Goal: Task Accomplishment & Management: Use online tool/utility

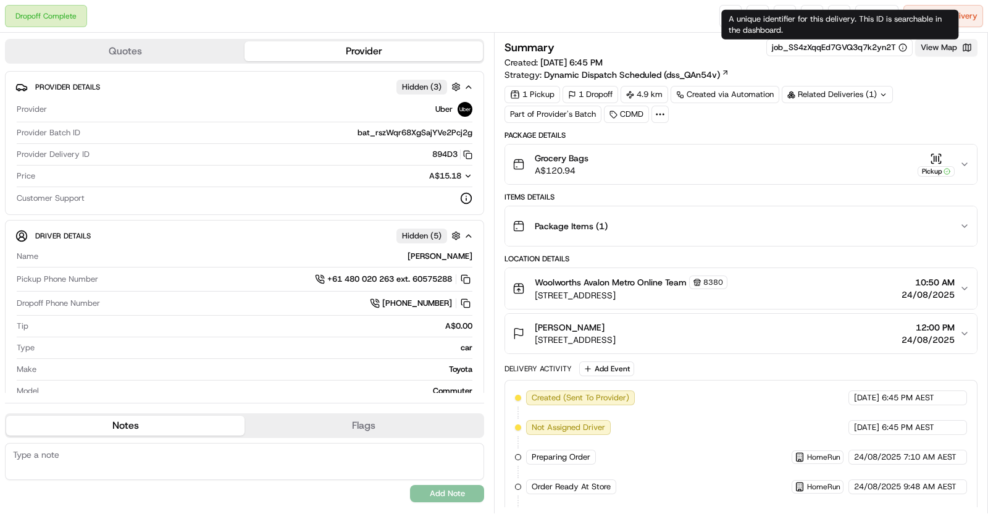
click at [935, 47] on button "View Map" at bounding box center [947, 47] width 62 height 17
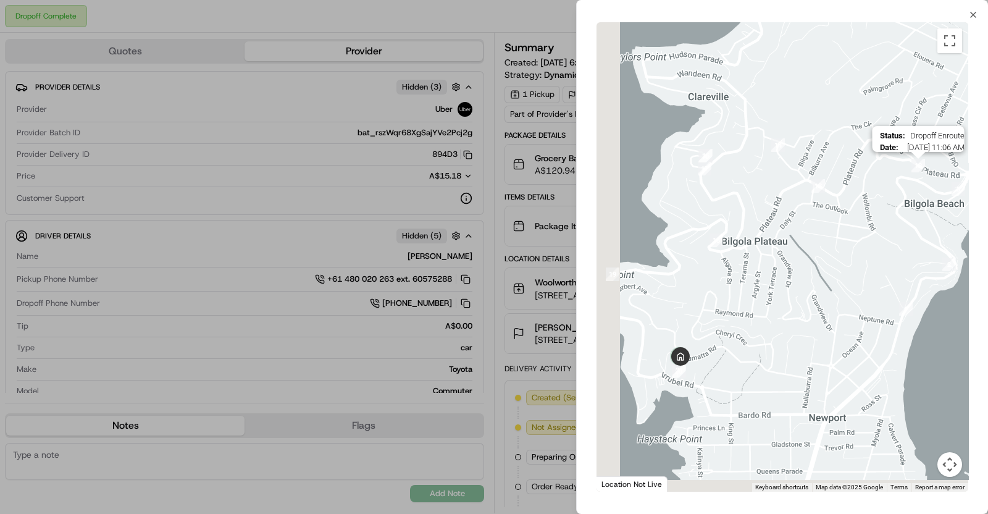
drag, startPoint x: 787, startPoint y: 268, endPoint x: 917, endPoint y: 202, distance: 146.2
click at [959, 133] on div "Status : Dropoff Enroute Date : 08/24/2025 11:06 AM" at bounding box center [783, 257] width 372 height 470
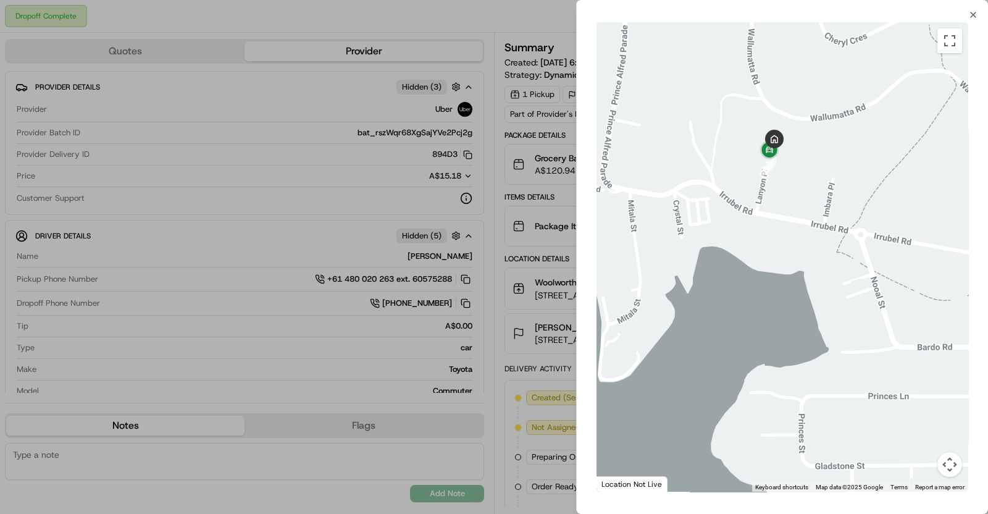
drag, startPoint x: 819, startPoint y: 130, endPoint x: 837, endPoint y: 224, distance: 96.3
click at [837, 224] on div at bounding box center [783, 257] width 372 height 470
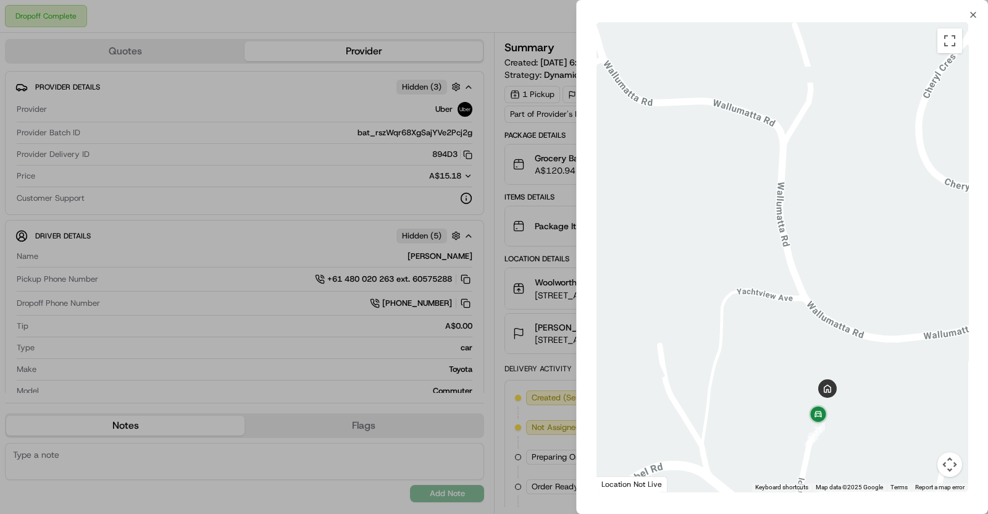
drag, startPoint x: 828, startPoint y: 301, endPoint x: 816, endPoint y: 12, distance: 290.0
click at [816, 0] on html "Dropoff Complete Reassign Cancel Delivery Quotes Provider Provider Details Hidd…" at bounding box center [494, 257] width 988 height 514
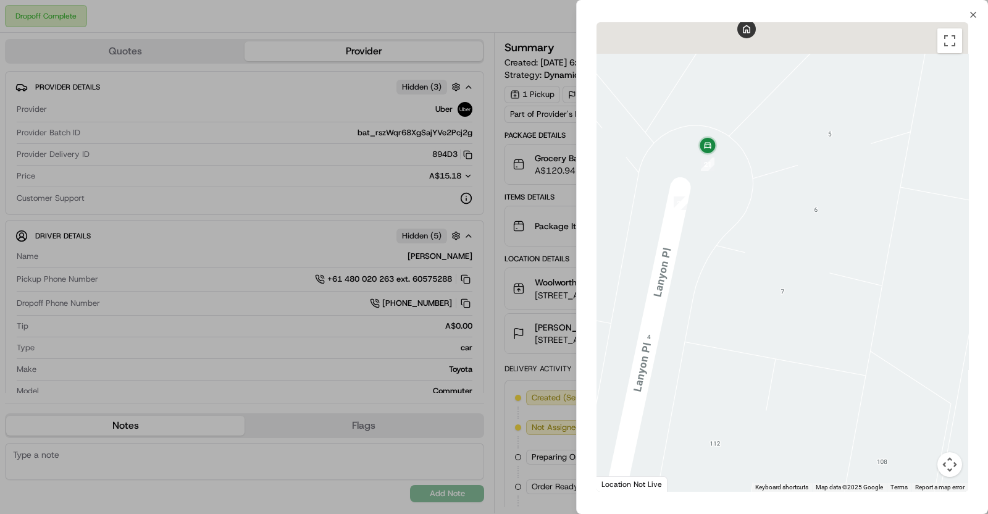
drag, startPoint x: 749, startPoint y: 199, endPoint x: 786, endPoint y: 232, distance: 49.9
click at [786, 232] on div at bounding box center [783, 257] width 372 height 470
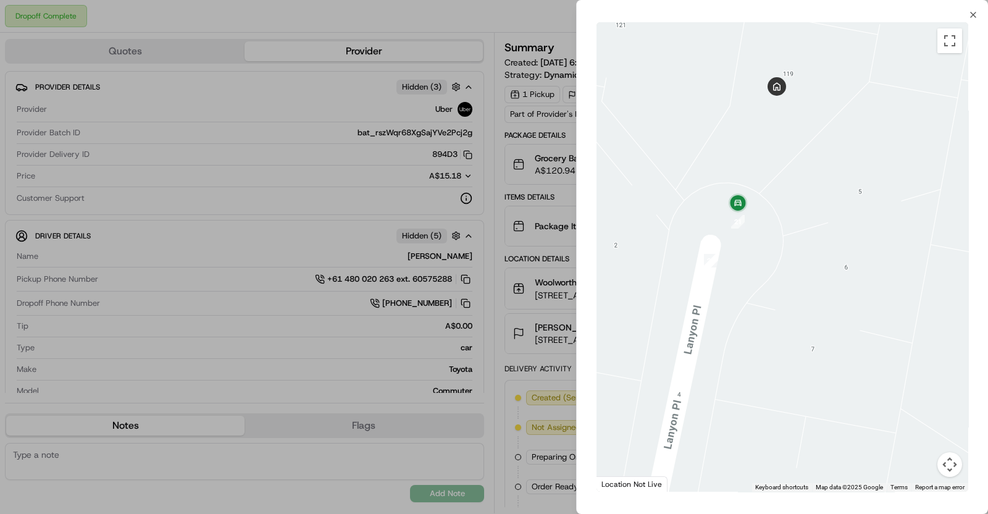
drag, startPoint x: 763, startPoint y: 179, endPoint x: 765, endPoint y: 223, distance: 44.5
click at [765, 223] on div at bounding box center [783, 257] width 372 height 470
click at [507, 143] on div at bounding box center [494, 257] width 988 height 514
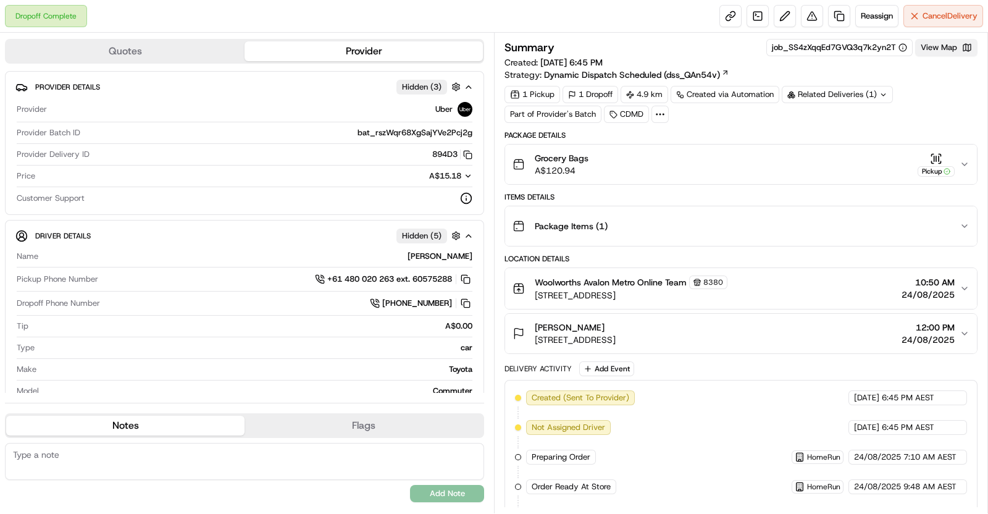
click at [940, 55] on button "View Map" at bounding box center [947, 47] width 62 height 17
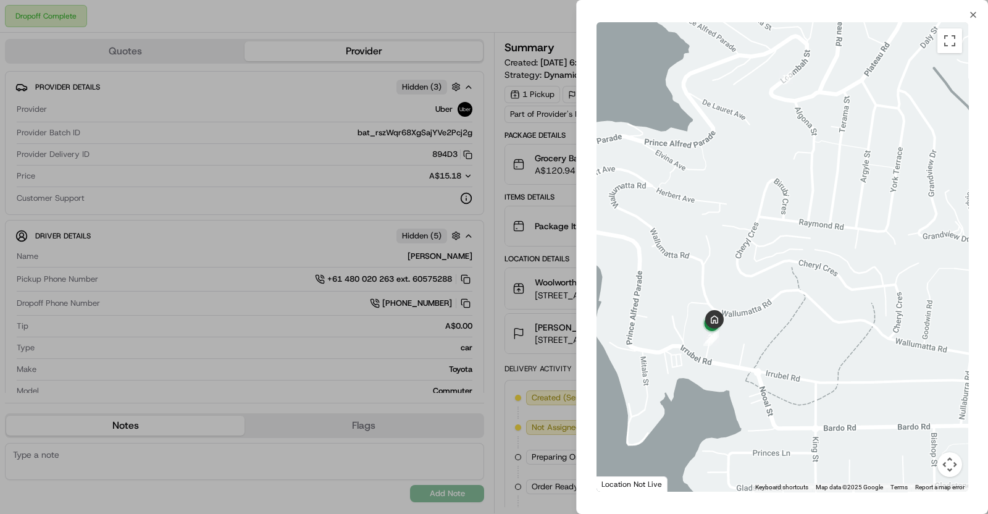
drag, startPoint x: 685, startPoint y: 282, endPoint x: 773, endPoint y: 292, distance: 89.0
click at [773, 293] on div at bounding box center [783, 257] width 372 height 470
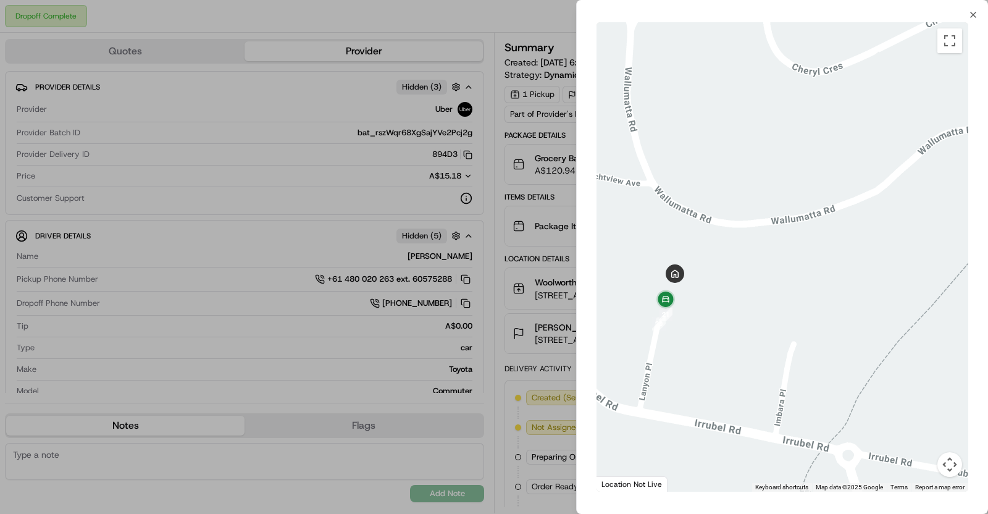
drag, startPoint x: 744, startPoint y: 339, endPoint x: 773, endPoint y: 344, distance: 29.6
click at [773, 344] on div at bounding box center [783, 257] width 372 height 470
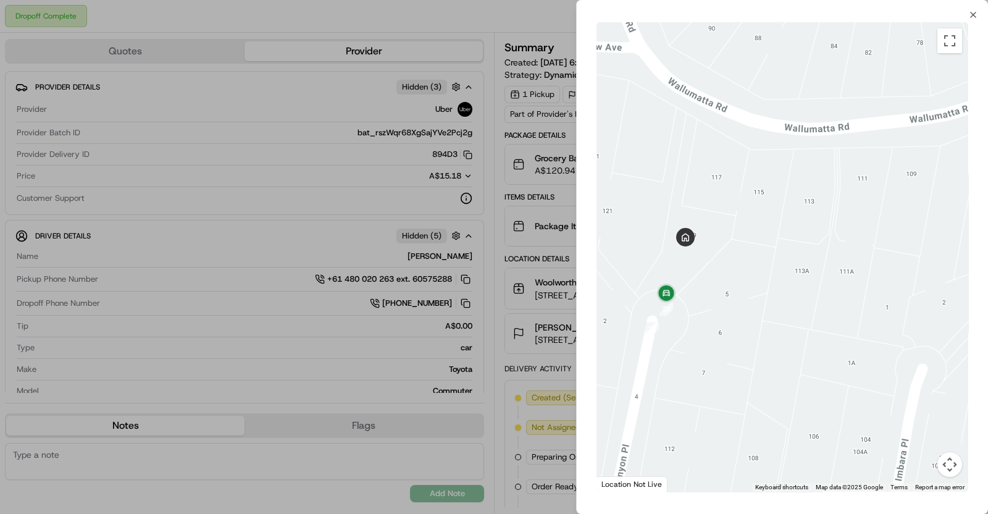
drag, startPoint x: 749, startPoint y: 276, endPoint x: 788, endPoint y: 290, distance: 42.2
click at [788, 290] on div at bounding box center [783, 257] width 372 height 470
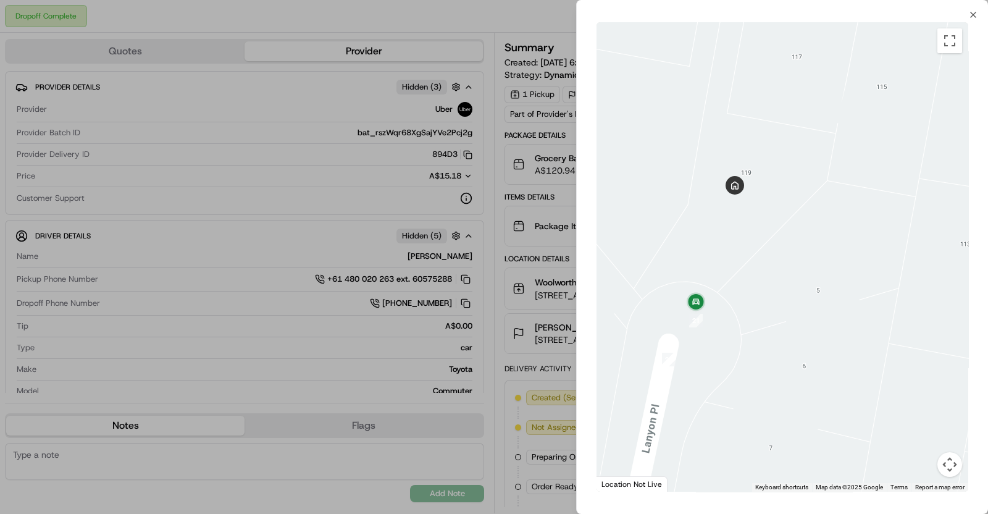
drag, startPoint x: 748, startPoint y: 266, endPoint x: 850, endPoint y: 274, distance: 102.8
click at [850, 273] on div at bounding box center [783, 257] width 372 height 470
drag, startPoint x: 668, startPoint y: 258, endPoint x: 729, endPoint y: 274, distance: 63.4
click at [729, 274] on div at bounding box center [783, 257] width 372 height 470
drag, startPoint x: 738, startPoint y: 307, endPoint x: 773, endPoint y: 196, distance: 116.6
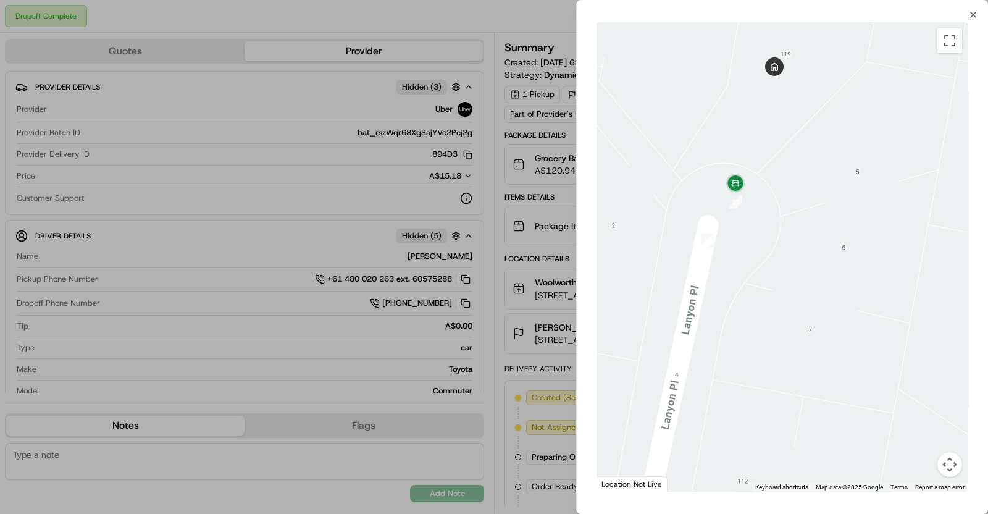
click at [773, 196] on div at bounding box center [783, 257] width 372 height 470
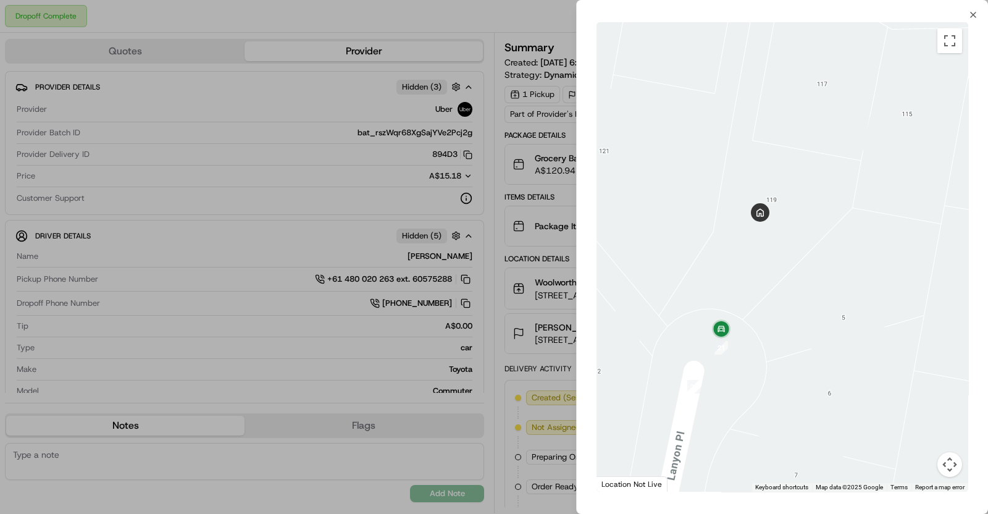
drag, startPoint x: 761, startPoint y: 255, endPoint x: 743, endPoint y: 414, distance: 160.4
click at [743, 414] on div at bounding box center [783, 257] width 372 height 470
drag, startPoint x: 786, startPoint y: 347, endPoint x: 767, endPoint y: 406, distance: 61.9
click at [767, 406] on div at bounding box center [783, 257] width 372 height 470
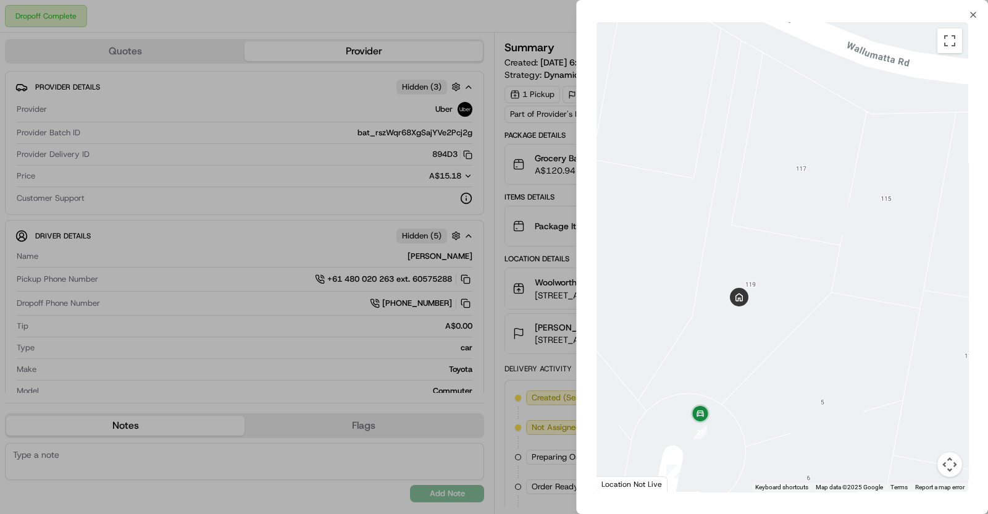
drag, startPoint x: 770, startPoint y: 247, endPoint x: 772, endPoint y: 264, distance: 18.1
click at [772, 264] on div at bounding box center [783, 257] width 372 height 470
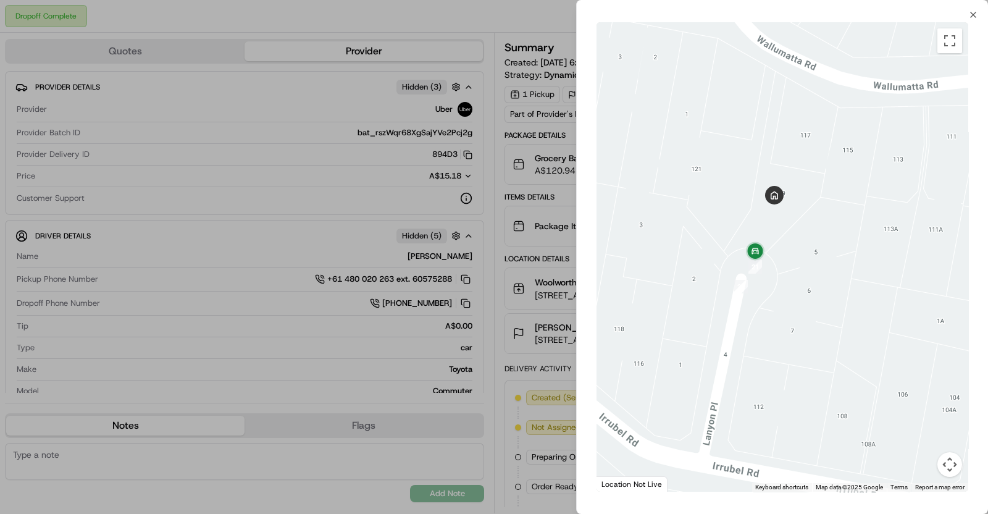
drag, startPoint x: 813, startPoint y: 400, endPoint x: 807, endPoint y: 274, distance: 125.5
click at [807, 274] on div at bounding box center [783, 257] width 372 height 470
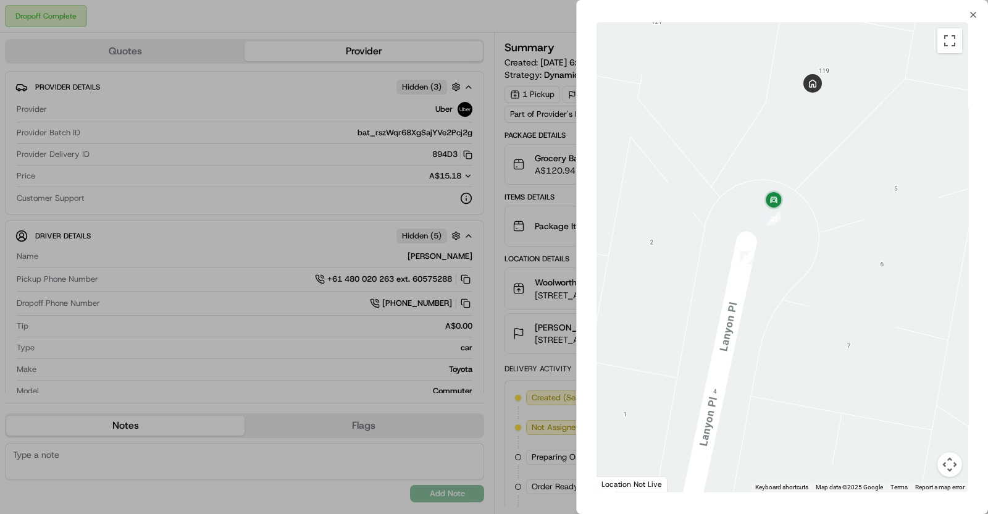
drag, startPoint x: 803, startPoint y: 256, endPoint x: 799, endPoint y: 299, distance: 42.8
click at [799, 299] on div at bounding box center [783, 257] width 372 height 470
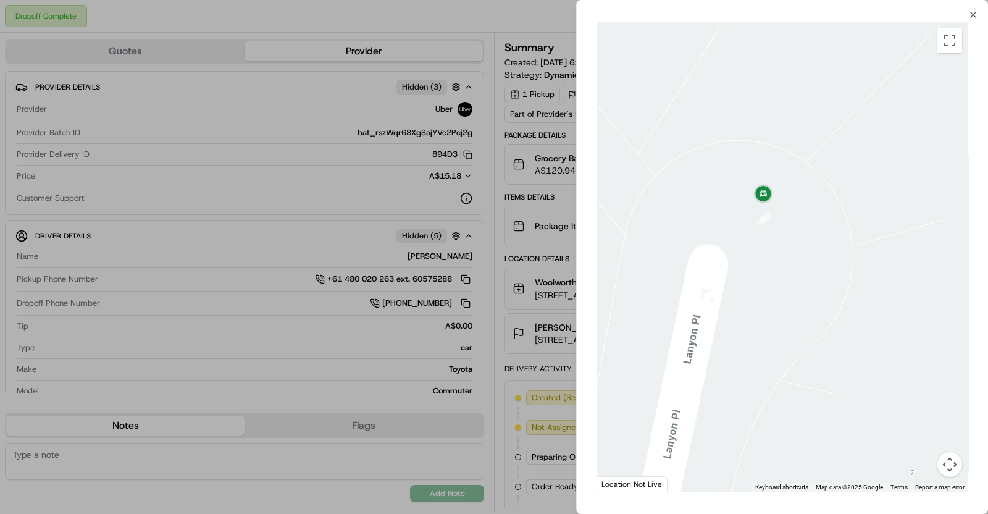
drag, startPoint x: 778, startPoint y: 262, endPoint x: 773, endPoint y: 341, distance: 79.2
click at [773, 341] on div at bounding box center [783, 257] width 372 height 470
drag, startPoint x: 778, startPoint y: 289, endPoint x: 782, endPoint y: 312, distance: 23.7
click at [782, 312] on div at bounding box center [783, 257] width 372 height 470
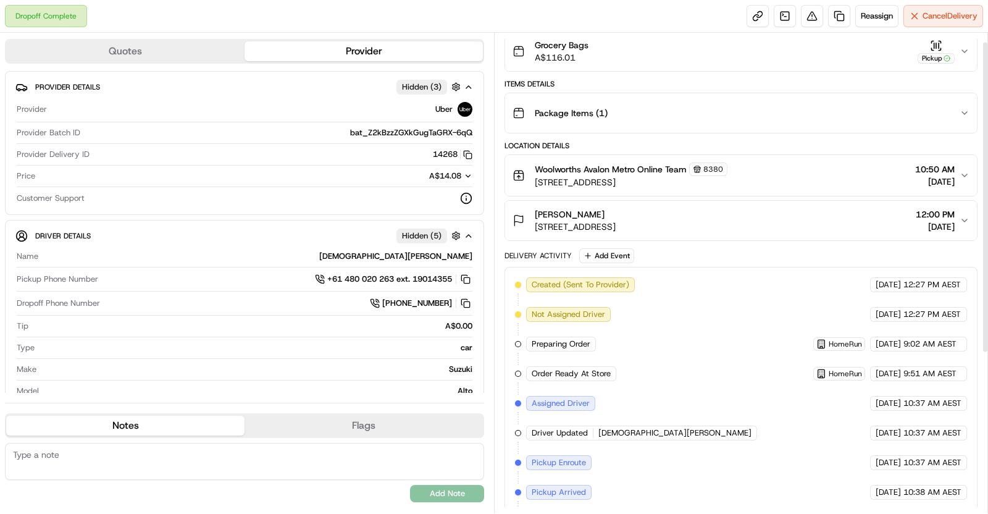
scroll to position [259, 0]
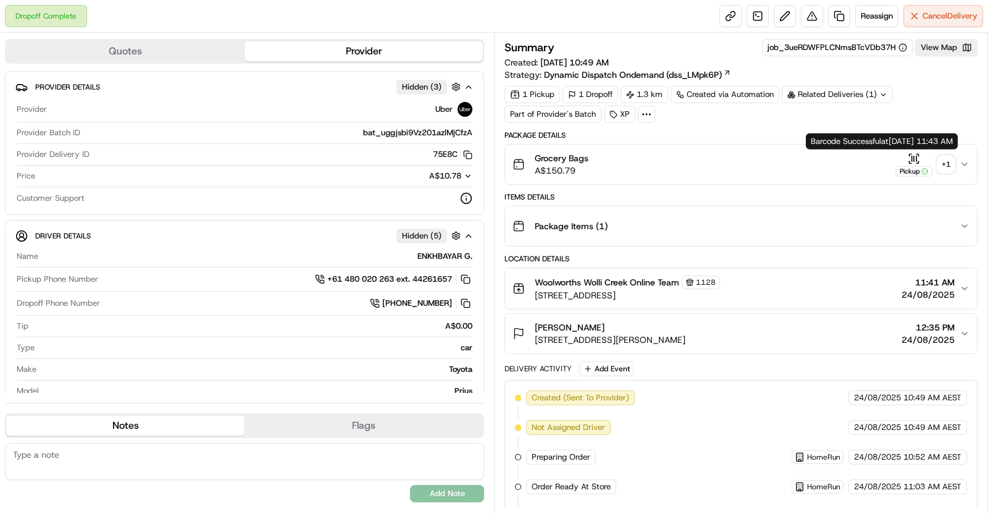
click at [949, 163] on div "+ 1" at bounding box center [946, 164] width 17 height 17
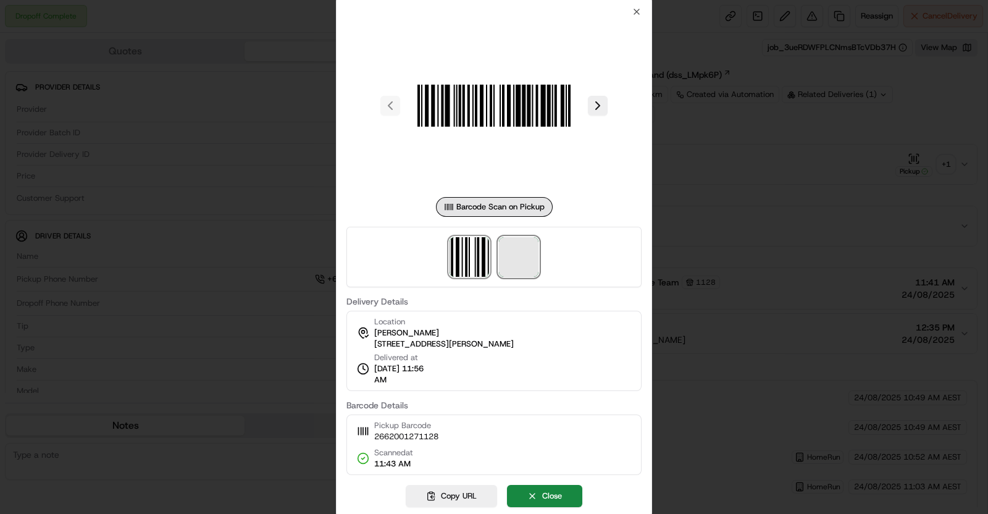
click at [519, 267] on span at bounding box center [519, 257] width 40 height 40
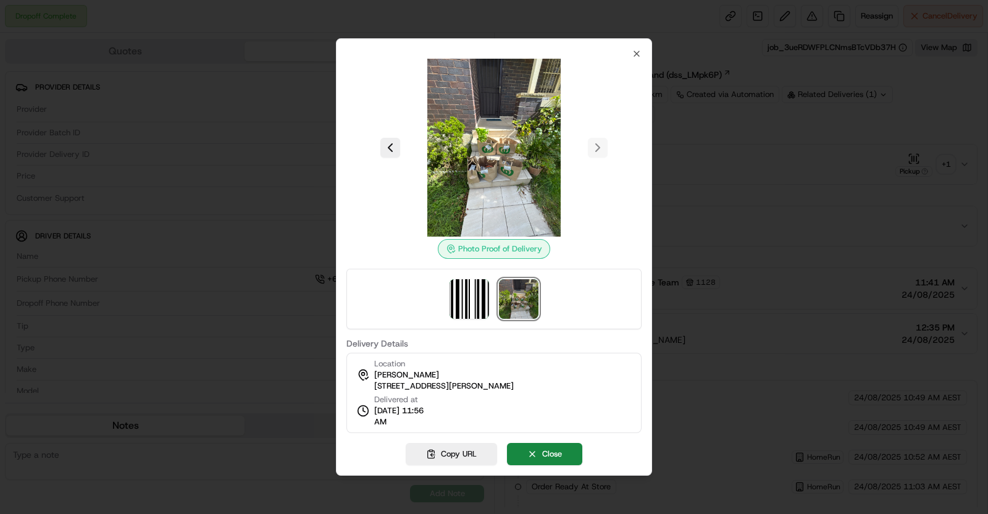
click at [473, 381] on span "12 Edward St, Turrella, NSW 2205, AU" at bounding box center [444, 386] width 140 height 11
copy div "12 Edward St, Turrella, NSW 2205, AU"
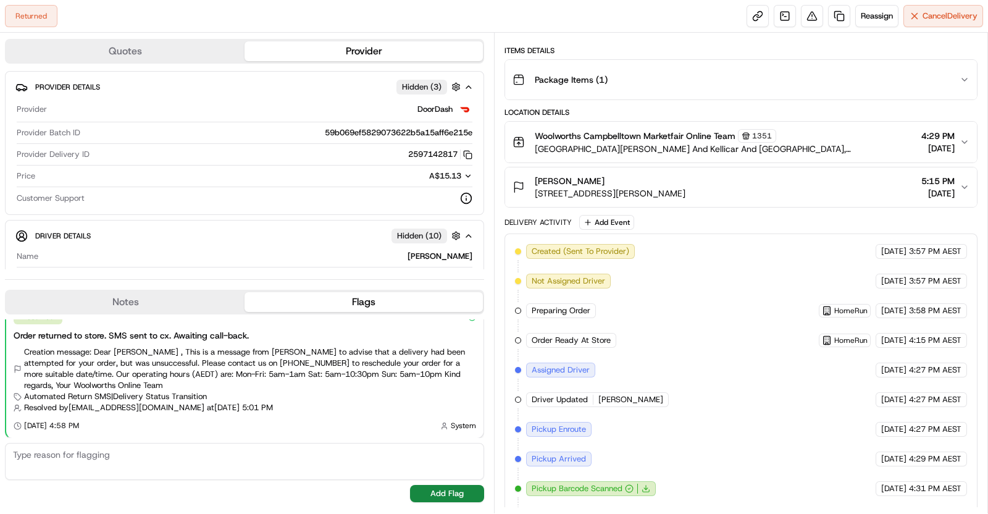
scroll to position [289, 0]
